Goal: Navigation & Orientation: Find specific page/section

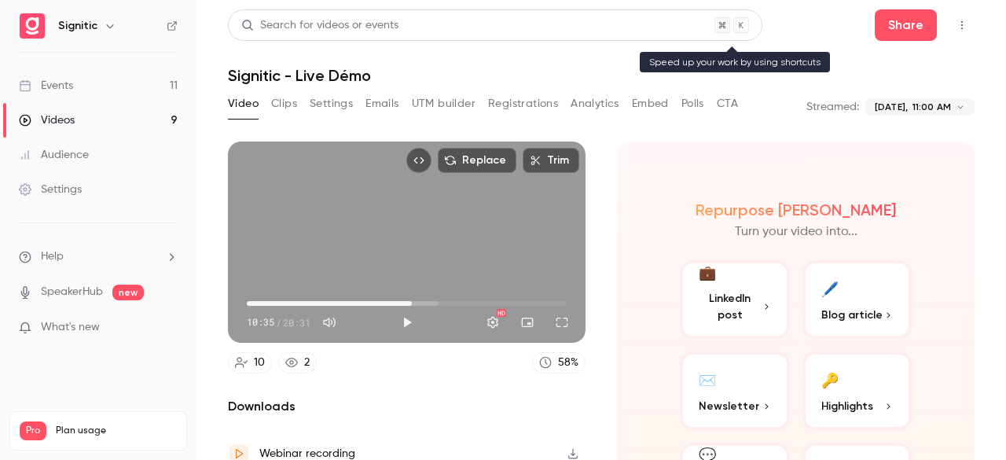
type input "*****"
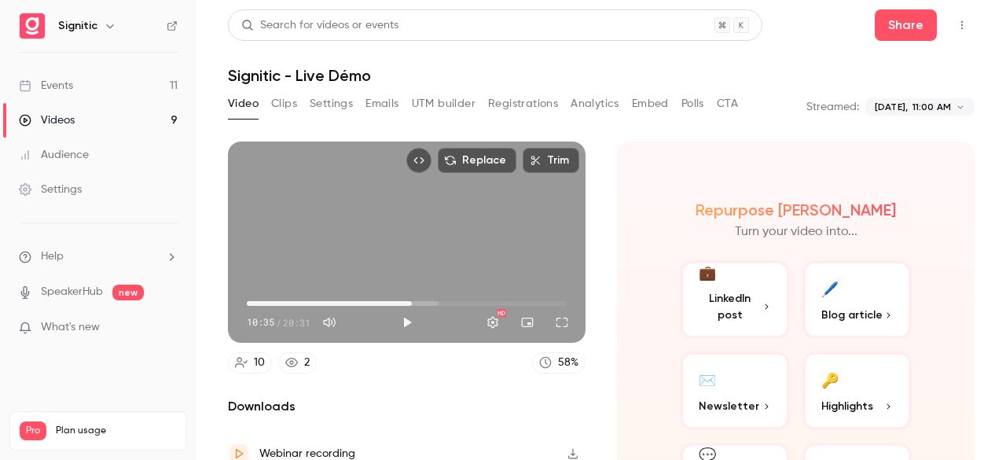
click at [164, 119] on link "Videos 9" at bounding box center [98, 120] width 197 height 35
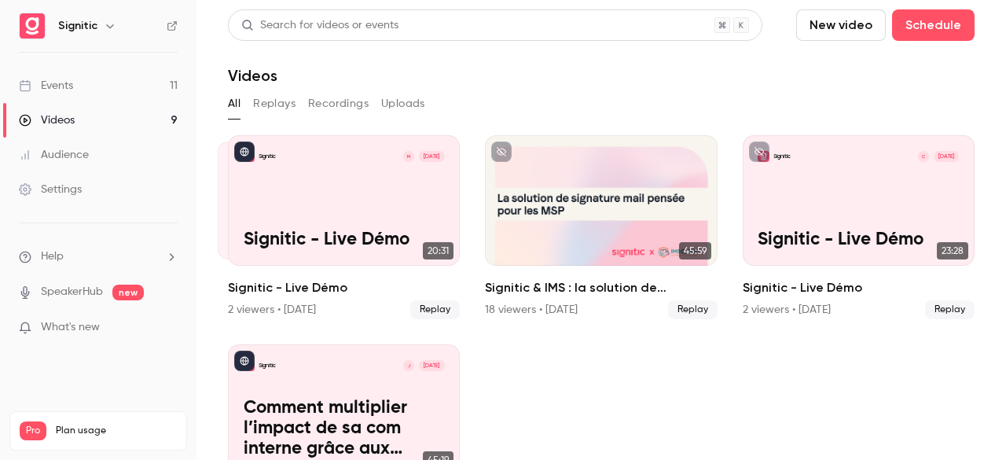
click at [151, 90] on link "Events 11" at bounding box center [98, 85] width 197 height 35
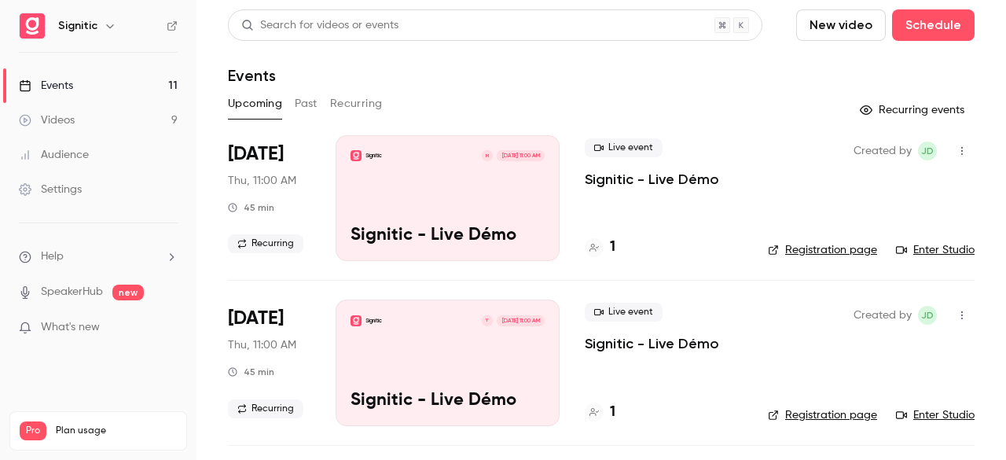
click at [606, 247] on div "1" at bounding box center [600, 247] width 31 height 21
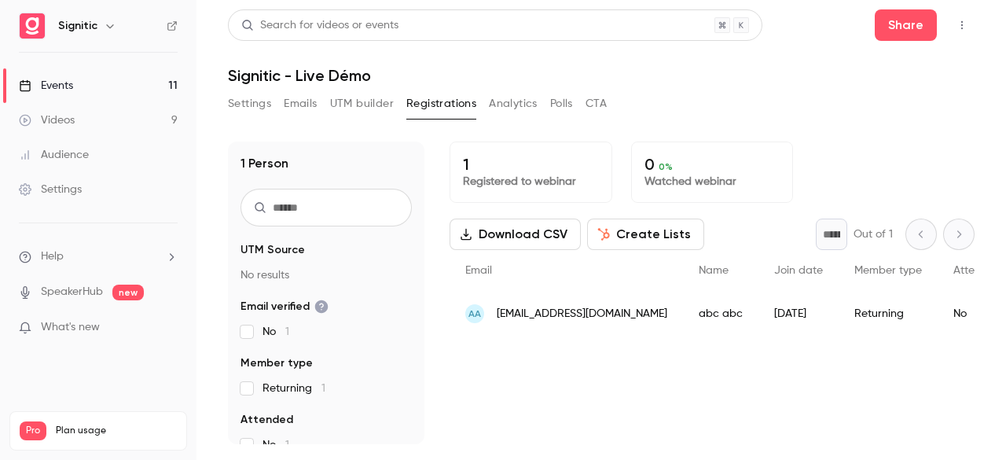
click at [481, 310] on span "aa" at bounding box center [474, 313] width 19 height 19
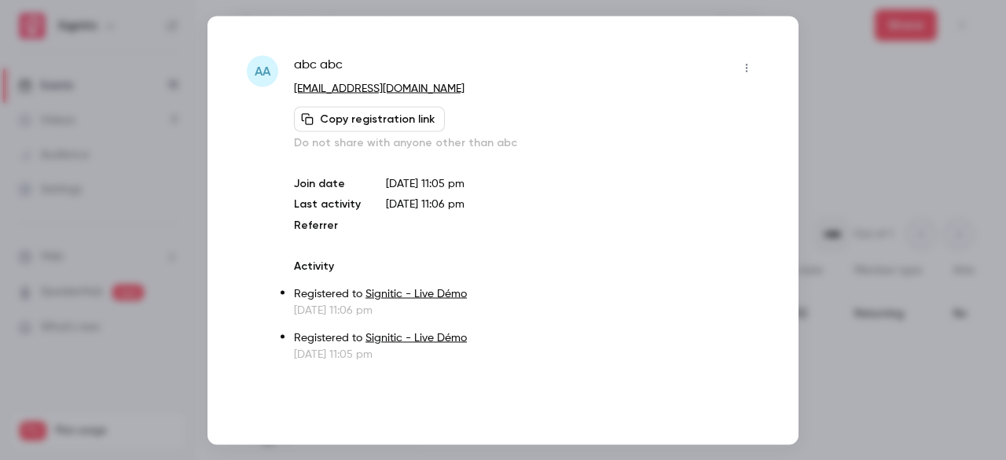
click at [321, 85] on link "[EMAIL_ADDRESS][DOMAIN_NAME]" at bounding box center [379, 88] width 171 height 11
click at [285, 108] on div "aa abc abc [EMAIL_ADDRESS][DOMAIN_NAME] Copy registration link Do not share wit…" at bounding box center [503, 208] width 513 height 307
click at [895, 92] on div at bounding box center [503, 230] width 1006 height 460
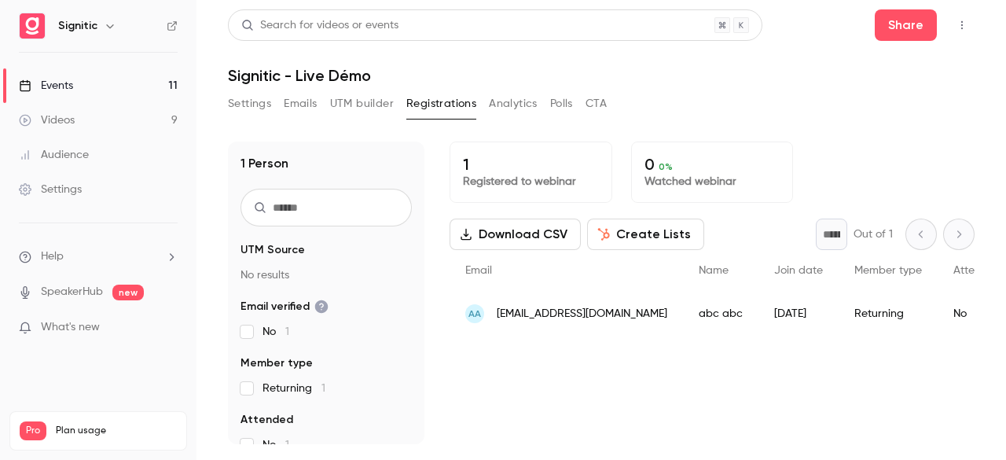
click at [248, 105] on button "Settings" at bounding box center [249, 103] width 43 height 25
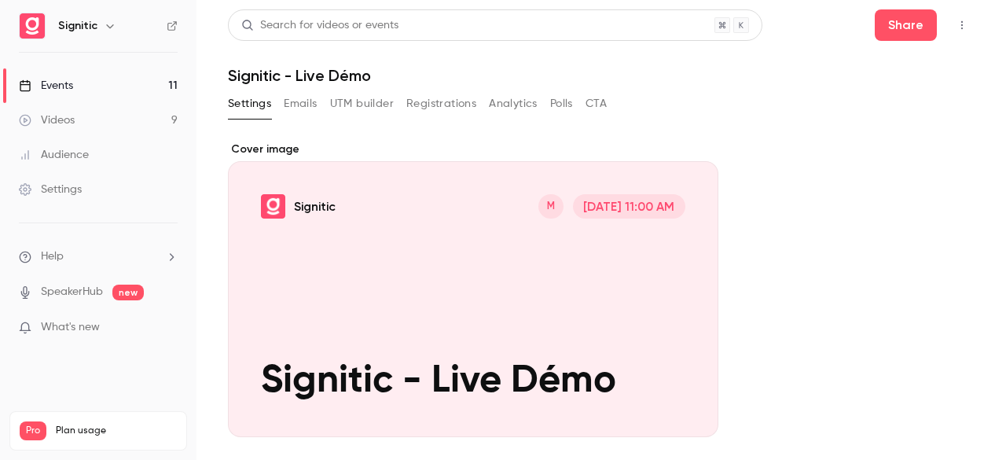
click at [125, 89] on link "Events 11" at bounding box center [98, 85] width 197 height 35
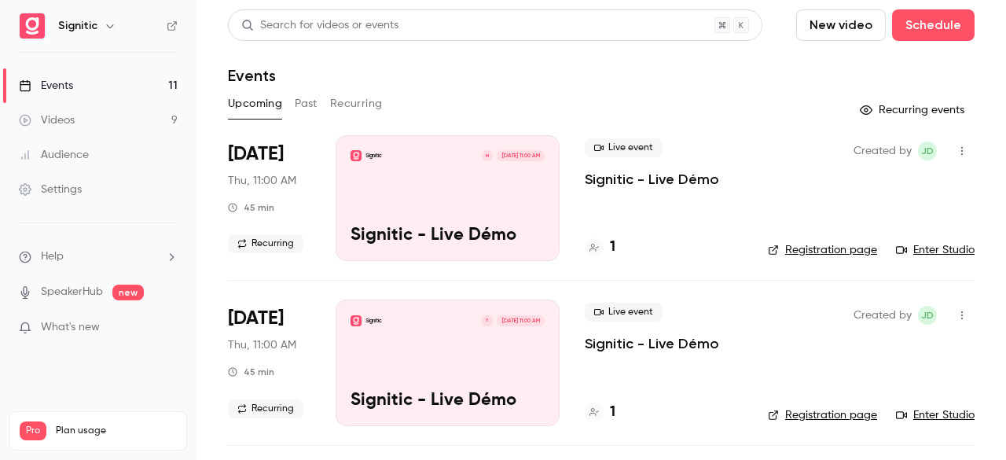
click at [129, 115] on link "Videos 9" at bounding box center [98, 120] width 197 height 35
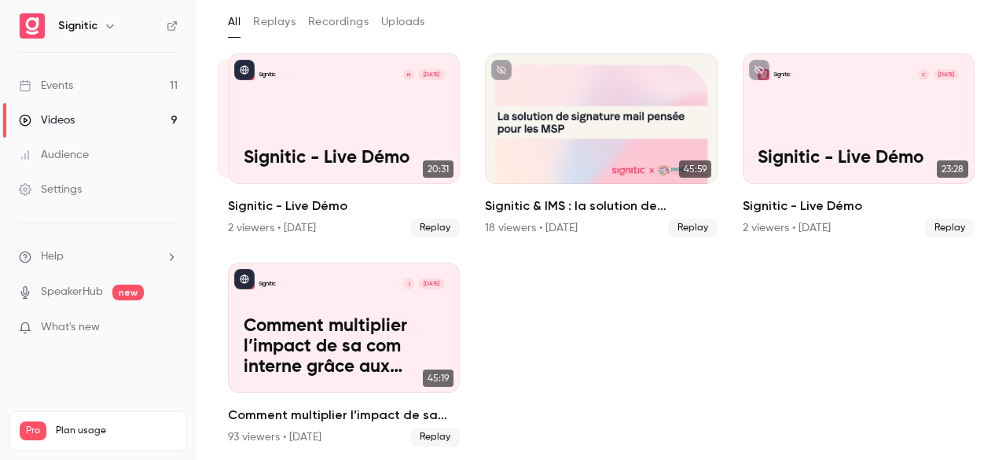
scroll to position [83, 0]
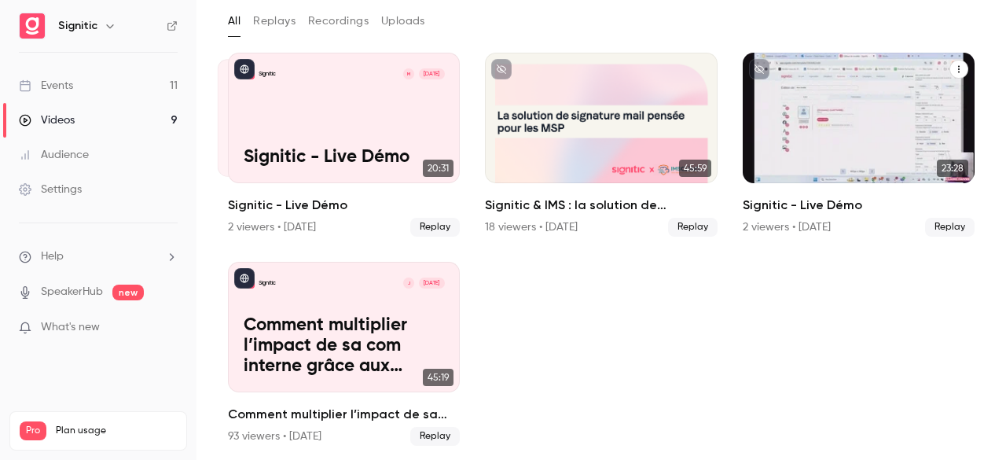
click at [815, 122] on div "Signitic C [DATE] Signitic - Live Démo" at bounding box center [859, 118] width 232 height 130
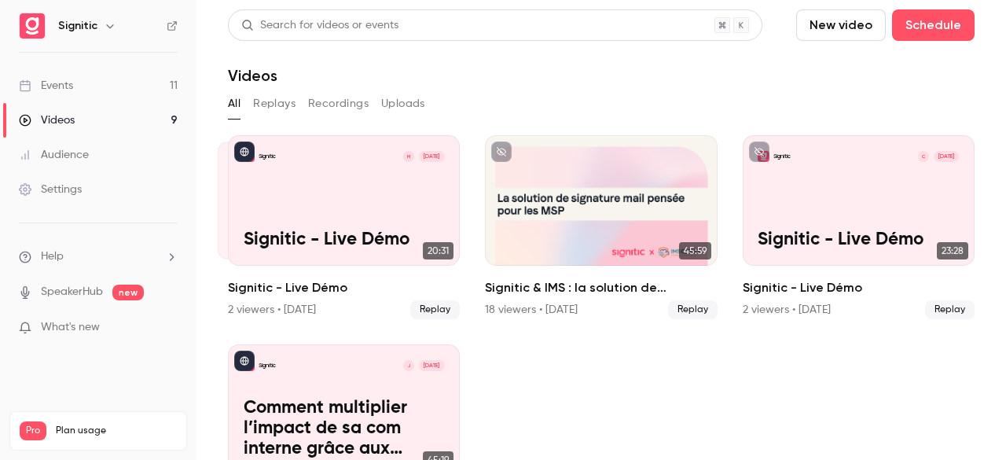
click at [92, 119] on link "Videos 9" at bounding box center [98, 120] width 197 height 35
